Goal: Check status: Check status

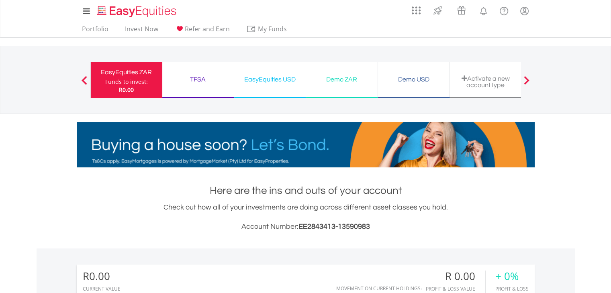
scroll to position [77, 153]
click at [337, 82] on div "Demo ZAR" at bounding box center [342, 79] width 62 height 11
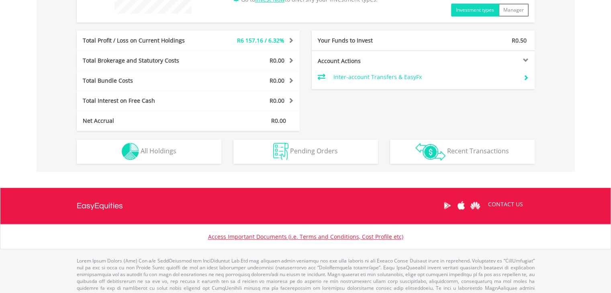
scroll to position [386, 0]
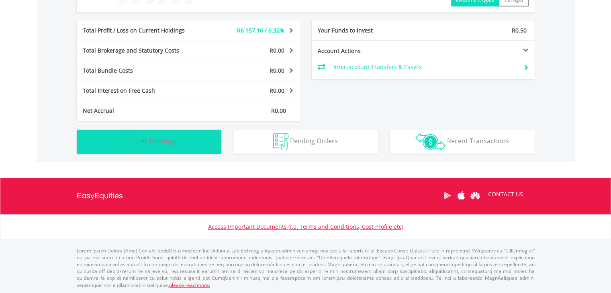
click at [170, 135] on button "Holdings All Holdings" at bounding box center [149, 142] width 145 height 24
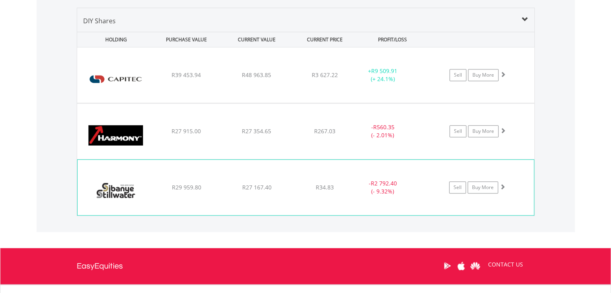
scroll to position [556, 0]
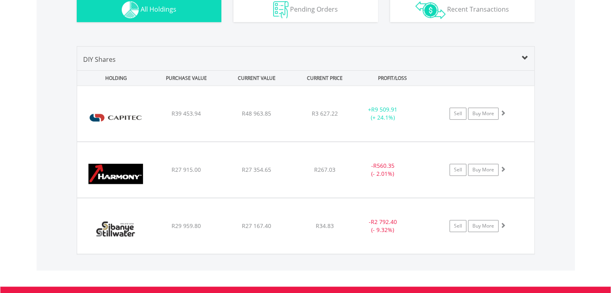
click at [554, 185] on div "Value View Share View DIY Shares HOLDING PURCHASE VALUE CURRENT VALUE CURRENT P…" at bounding box center [306, 150] width 538 height 241
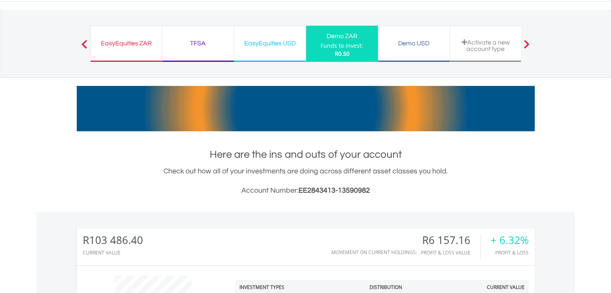
scroll to position [25, 0]
